Goal: Share content

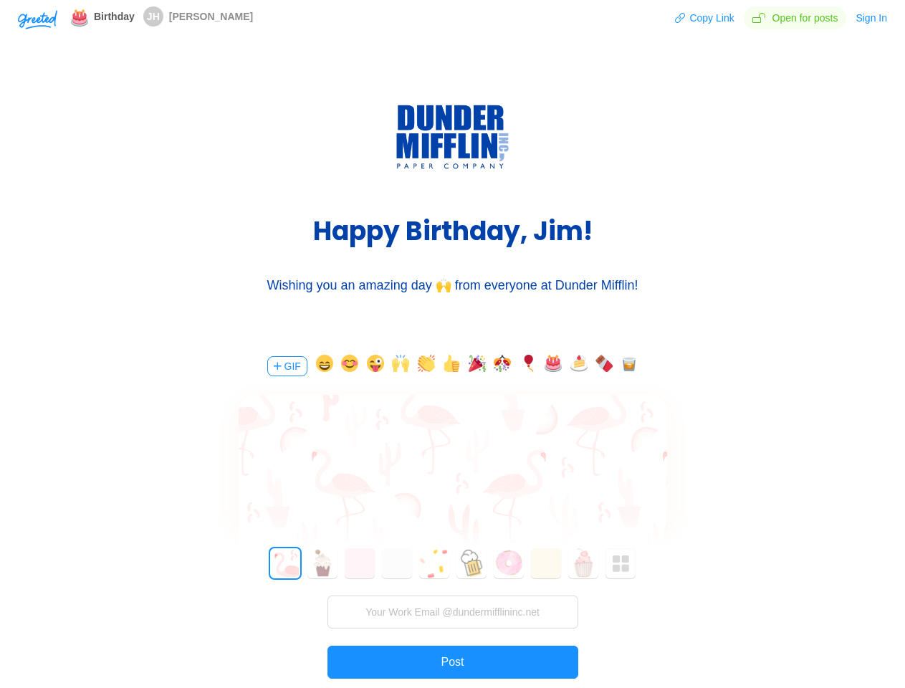
click at [452, 344] on div "GIF 0 1 2 3 4 5 6 7 8 9 10 11 12 13 14 15 16 17 18 19 20 21 22 23 24 25 26 27 2…" at bounding box center [453, 542] width 430 height 410
click at [37, 19] on img "button" at bounding box center [37, 19] width 39 height 19
click at [706, 18] on button "Copy Link" at bounding box center [704, 17] width 60 height 23
click at [872, 18] on button "Sign In" at bounding box center [871, 17] width 33 height 23
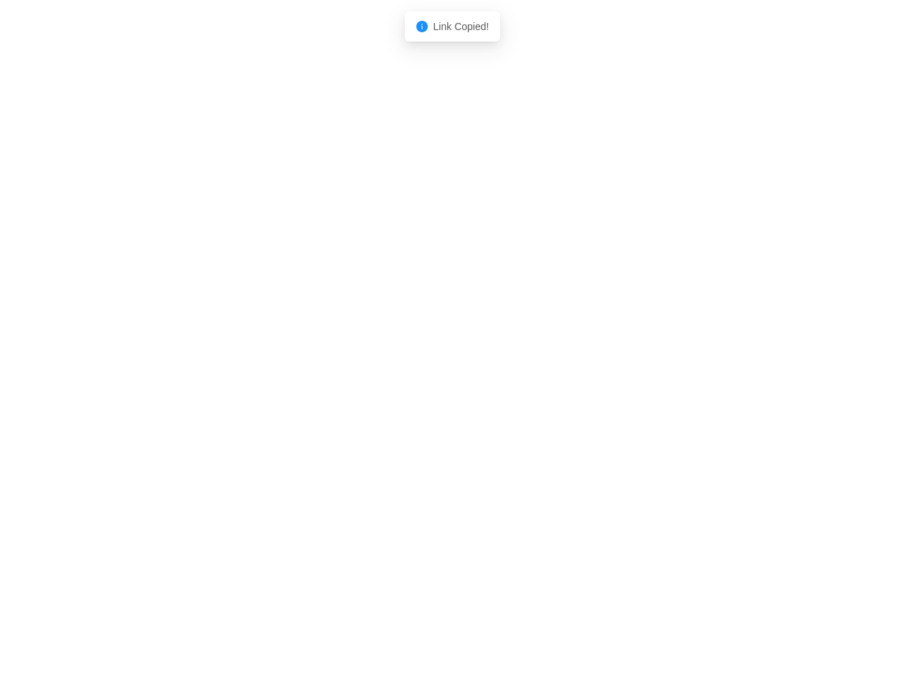
click at [286, 366] on body "Shadow: (click to exit) Link Copied!" at bounding box center [452, 344] width 905 height 688
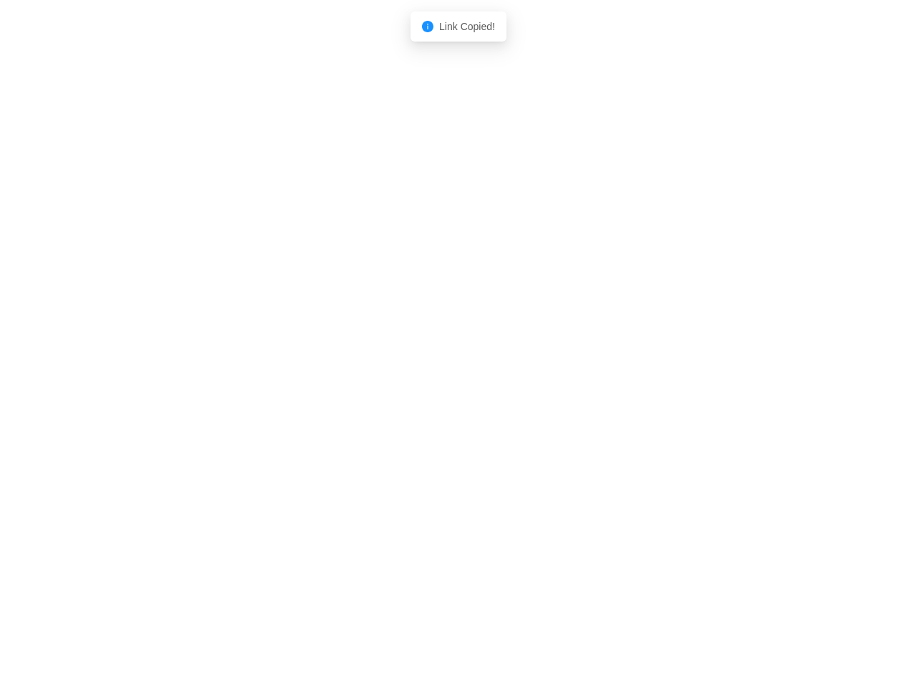
click at [322, 366] on body "Shadow: (click to exit) Link Copied!" at bounding box center [458, 344] width 917 height 688
click at [347, 366] on body "Shadow: (click to exit) Link Copied!" at bounding box center [458, 344] width 917 height 688
click at [373, 366] on body "Shadow: (click to exit) Link Copied!" at bounding box center [458, 344] width 917 height 688
click at [398, 366] on body "Shadow: (click to exit) Link Copied!" at bounding box center [458, 344] width 917 height 688
click at [424, 366] on body "Shadow: (click to exit) Link Copied!" at bounding box center [458, 344] width 917 height 688
